Goal: Task Accomplishment & Management: Manage account settings

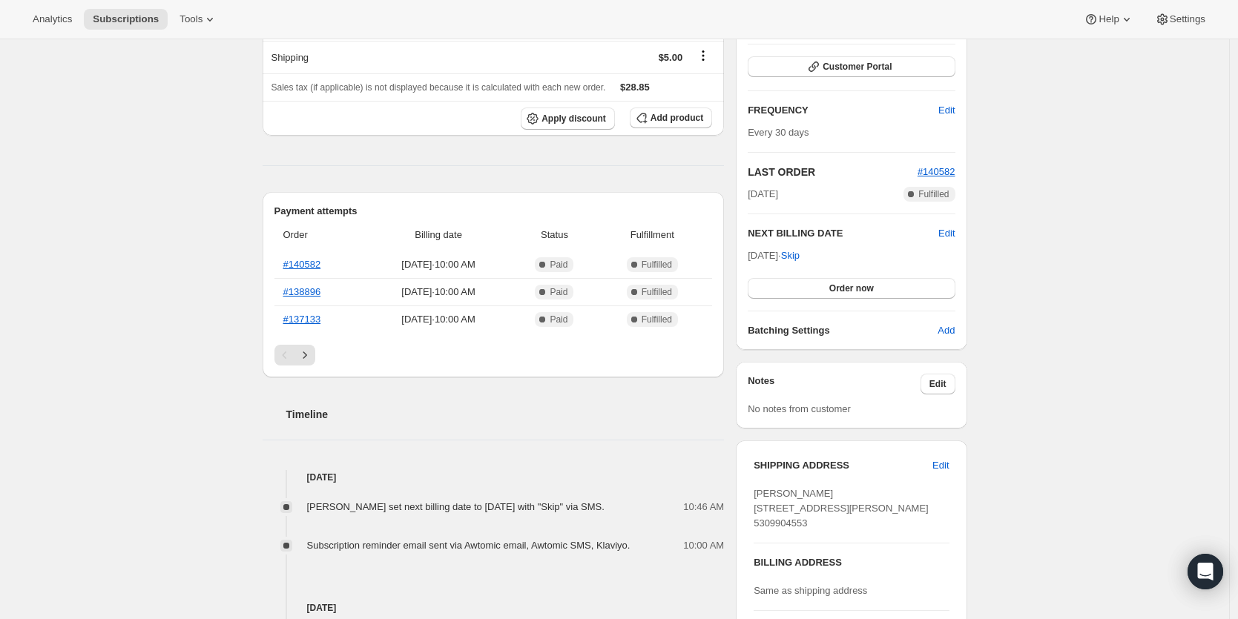
scroll to position [228, 0]
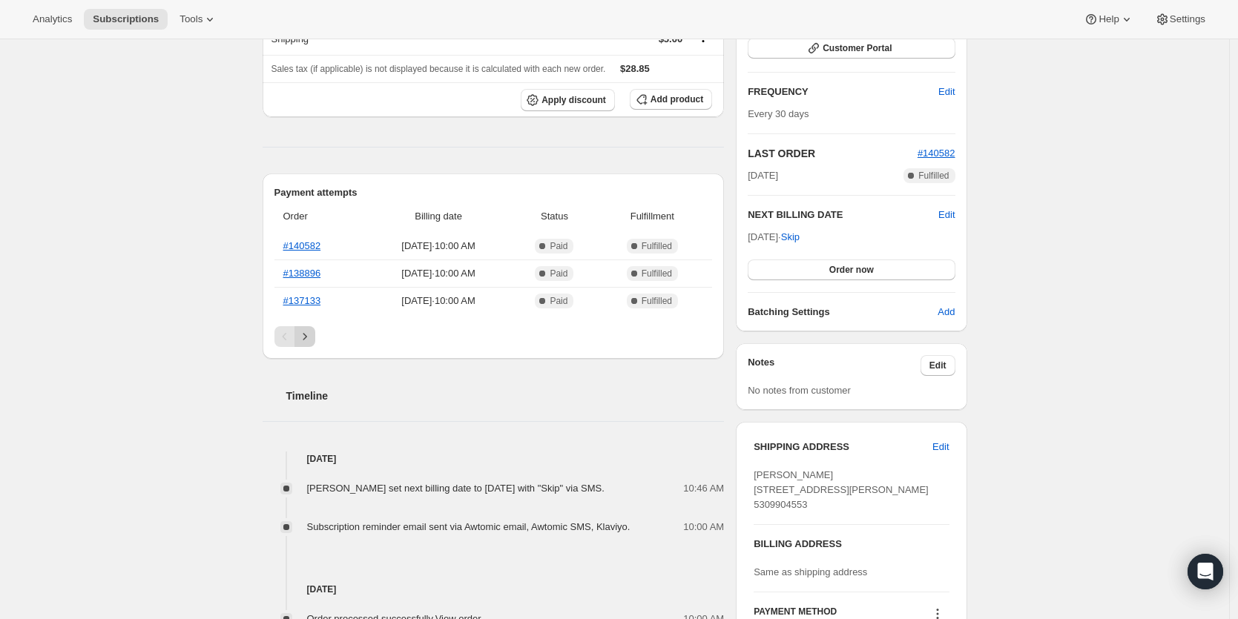
click at [306, 339] on icon "Next" at bounding box center [305, 336] width 4 height 7
